Goal: Use online tool/utility

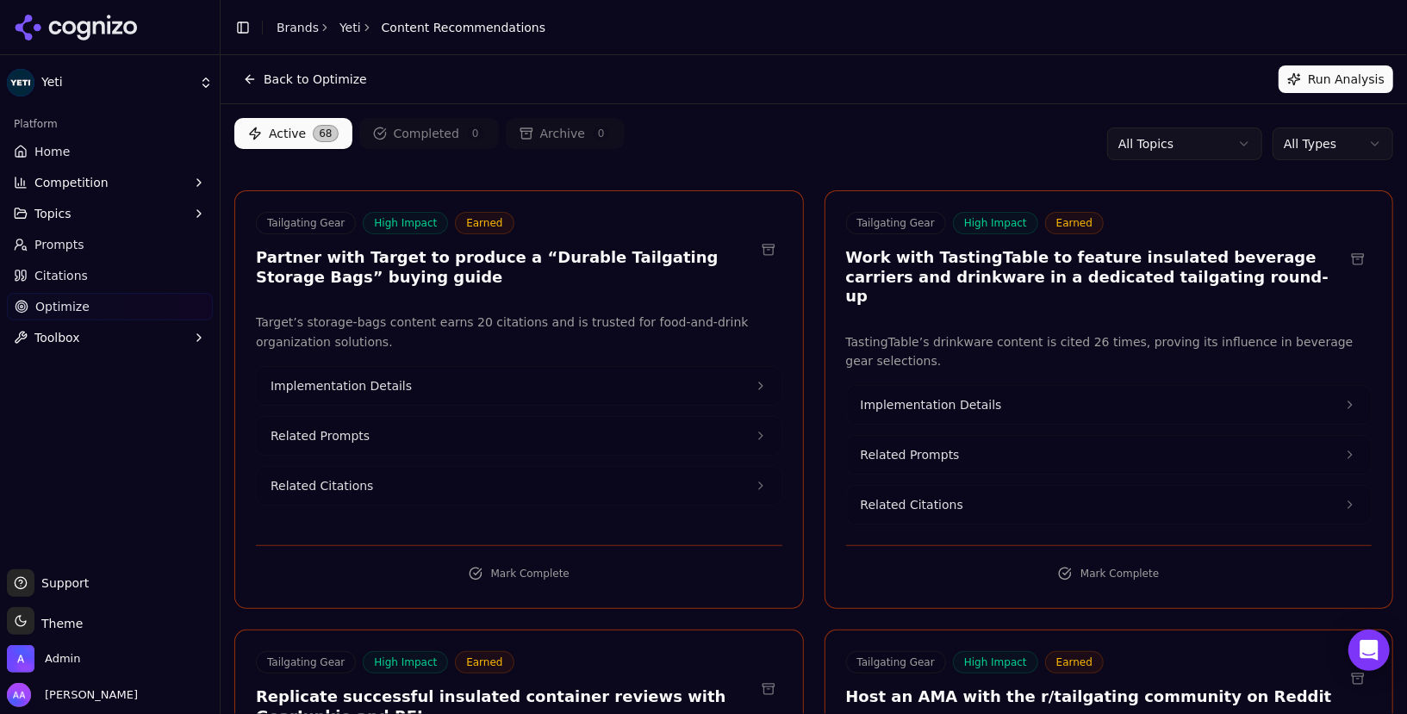
click at [1354, 140] on html "Yeti Platform Home Competition Topics Prompts Citations Optimize Toolbox Suppor…" at bounding box center [703, 357] width 1407 height 714
click at [907, 90] on html "Yeti Platform Home Competition Topics Prompts Citations Optimize Toolbox Suppor…" at bounding box center [703, 357] width 1407 height 714
click at [78, 293] on link "Optimize" at bounding box center [110, 307] width 206 height 28
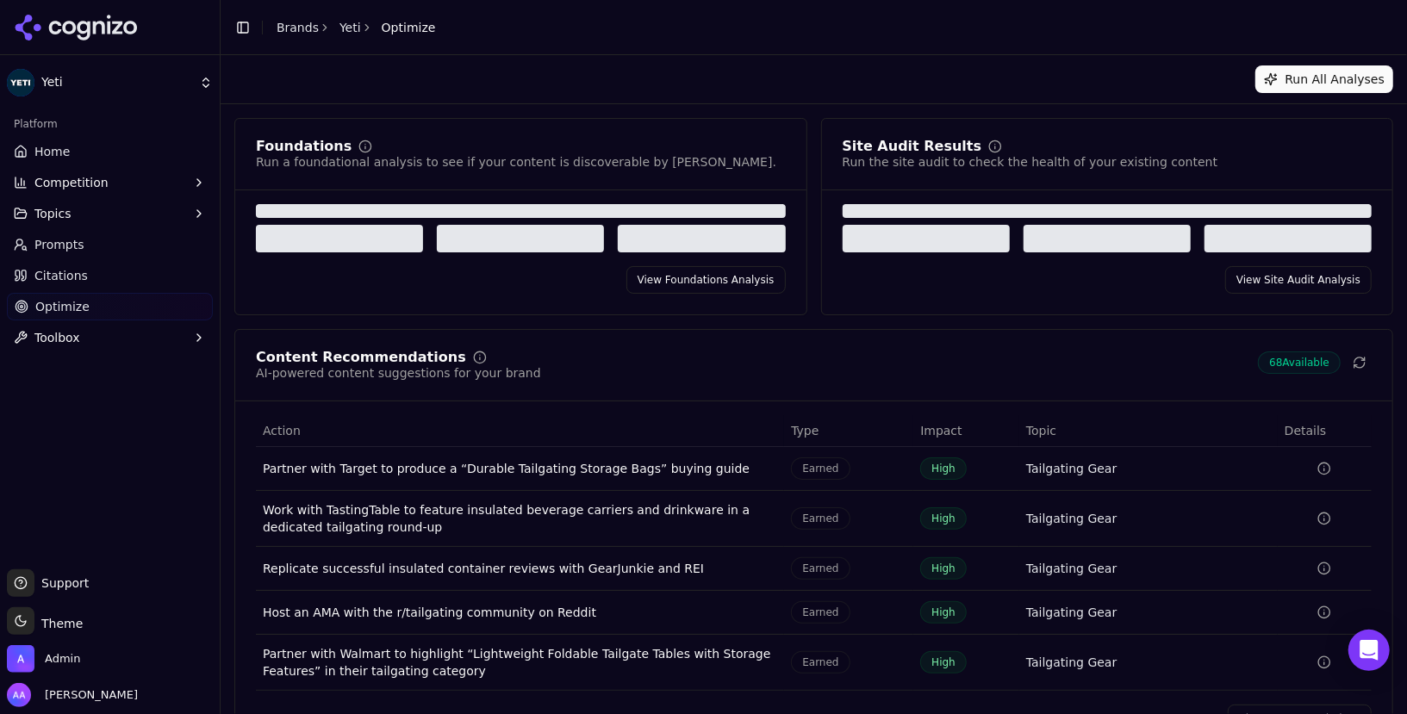
click at [86, 277] on link "Citations" at bounding box center [110, 276] width 206 height 28
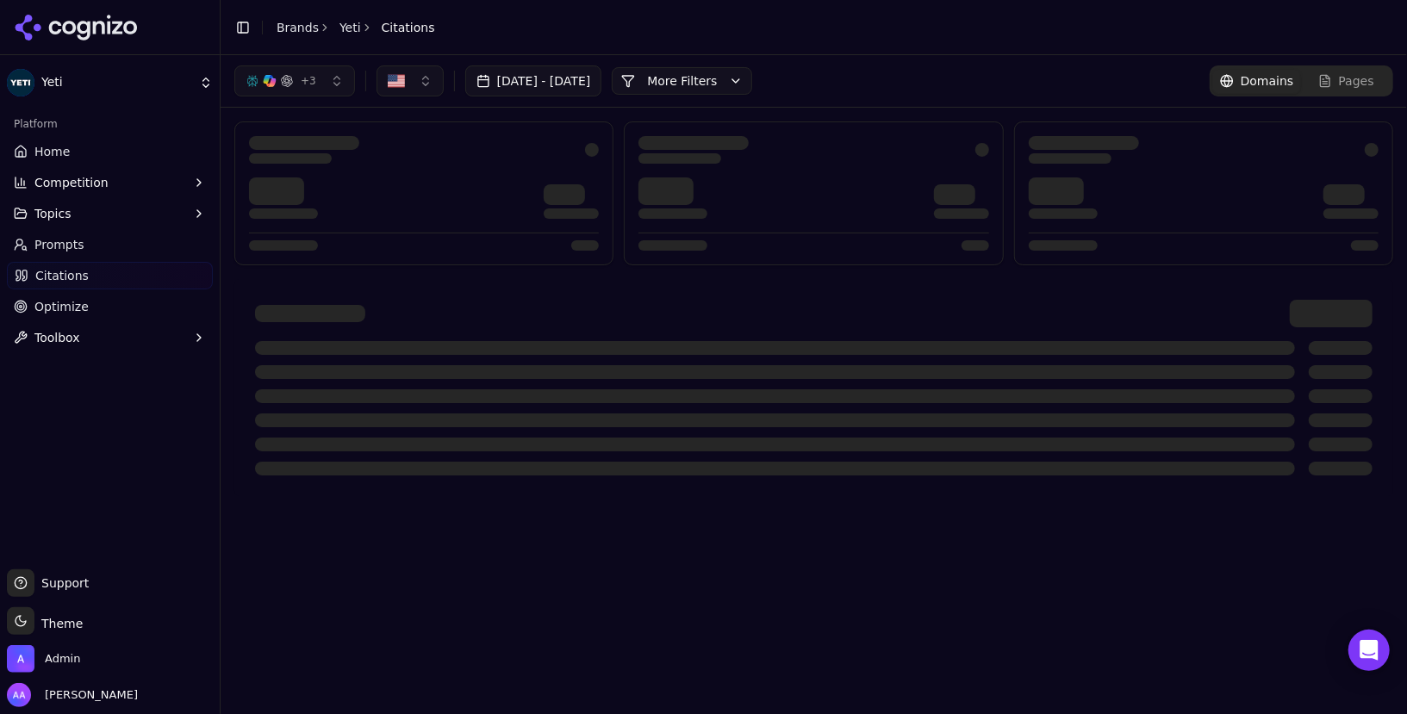
click at [158, 298] on link "Optimize" at bounding box center [110, 307] width 206 height 28
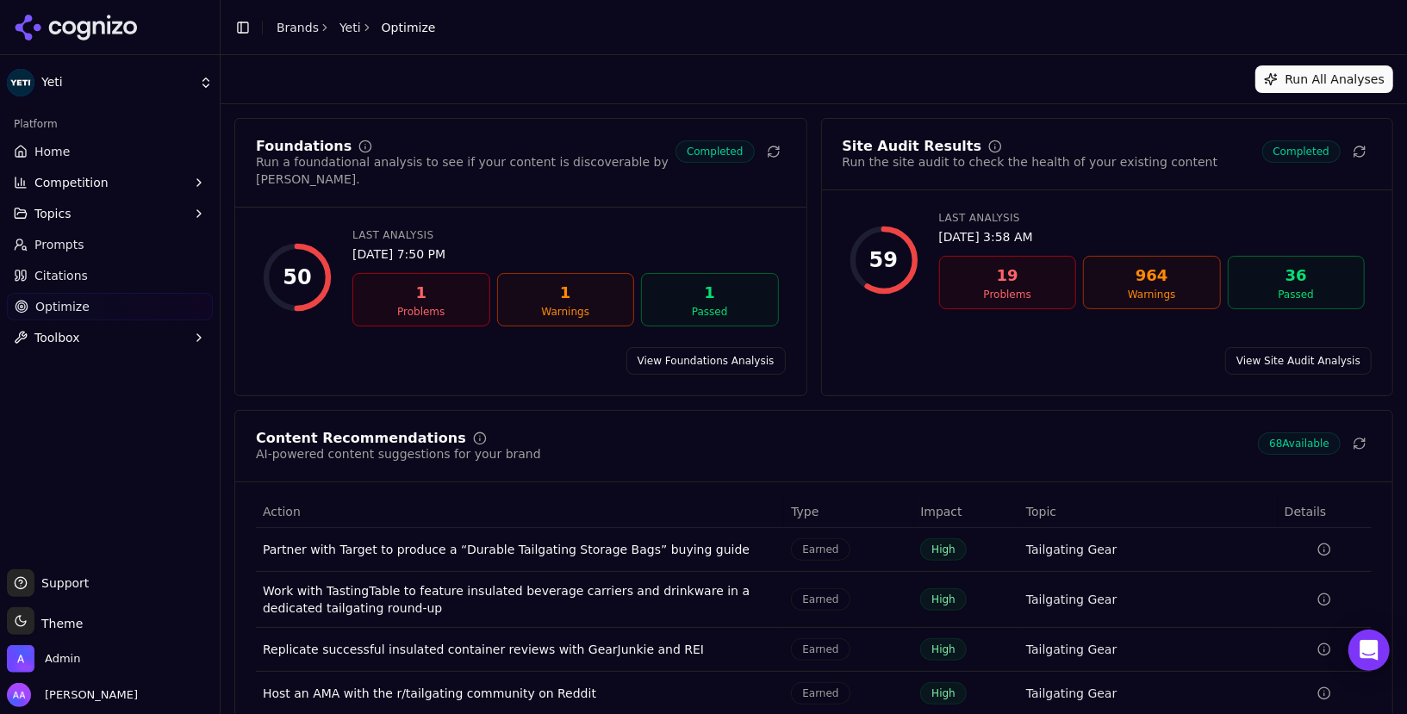
scroll to position [111, 0]
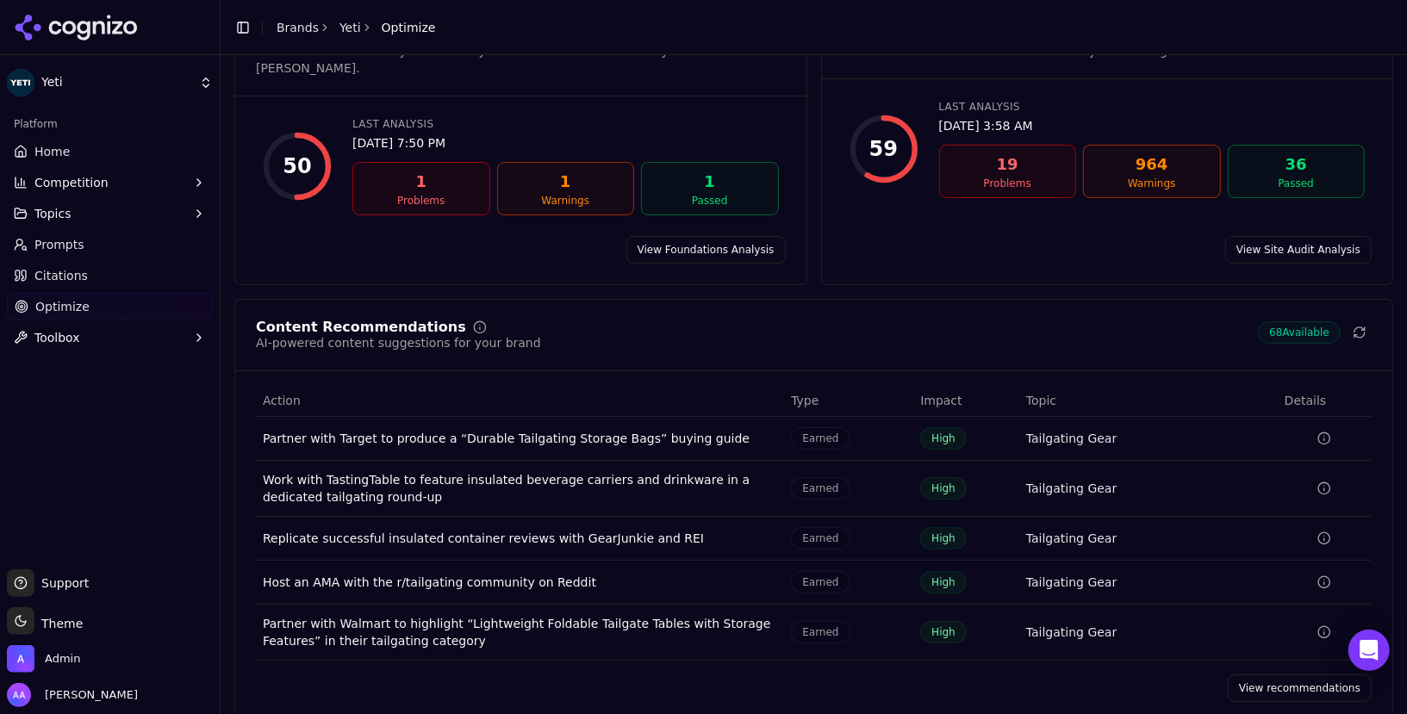
click at [1270, 675] on link "View recommendations" at bounding box center [1300, 689] width 144 height 28
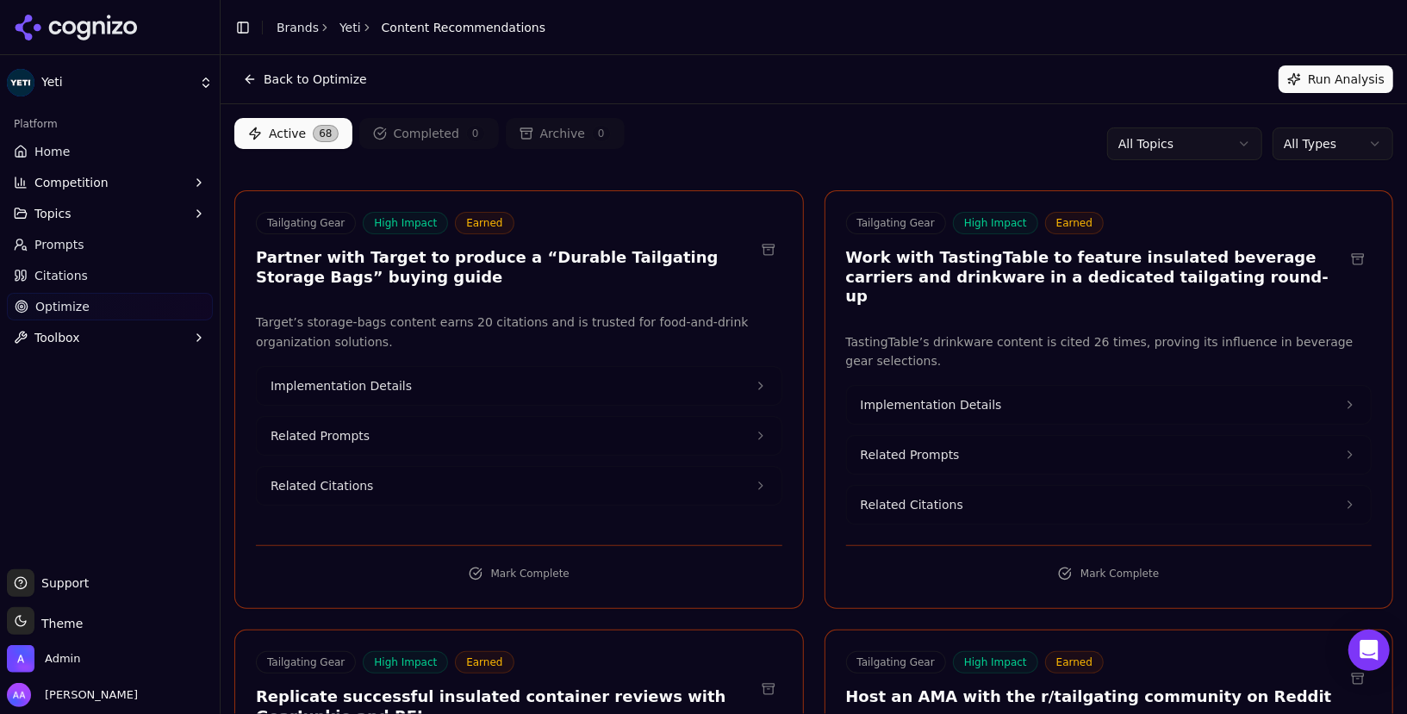
click at [1318, 81] on button "Run Analysis" at bounding box center [1336, 79] width 115 height 28
click at [835, 165] on div "Active 68 Completed 0 Archive 0 All Topics All Types" at bounding box center [813, 144] width 1159 height 52
